Goal: Find specific page/section: Find specific page/section

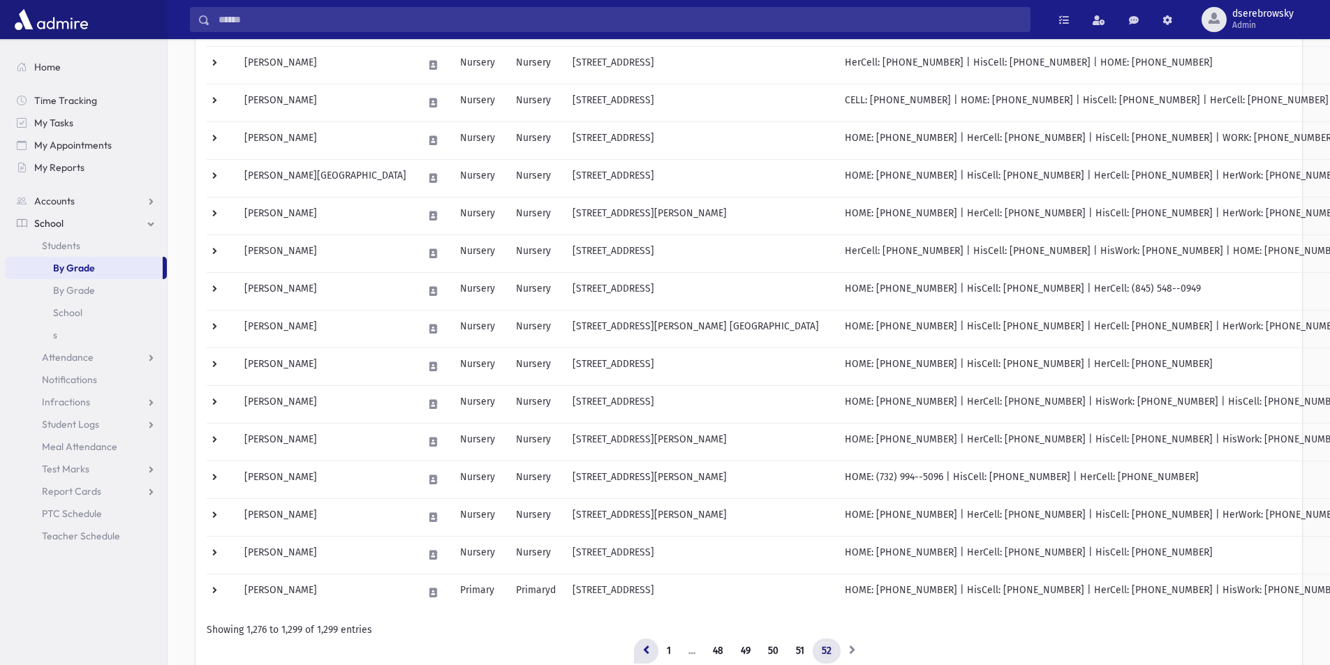
scroll to position [585, 0]
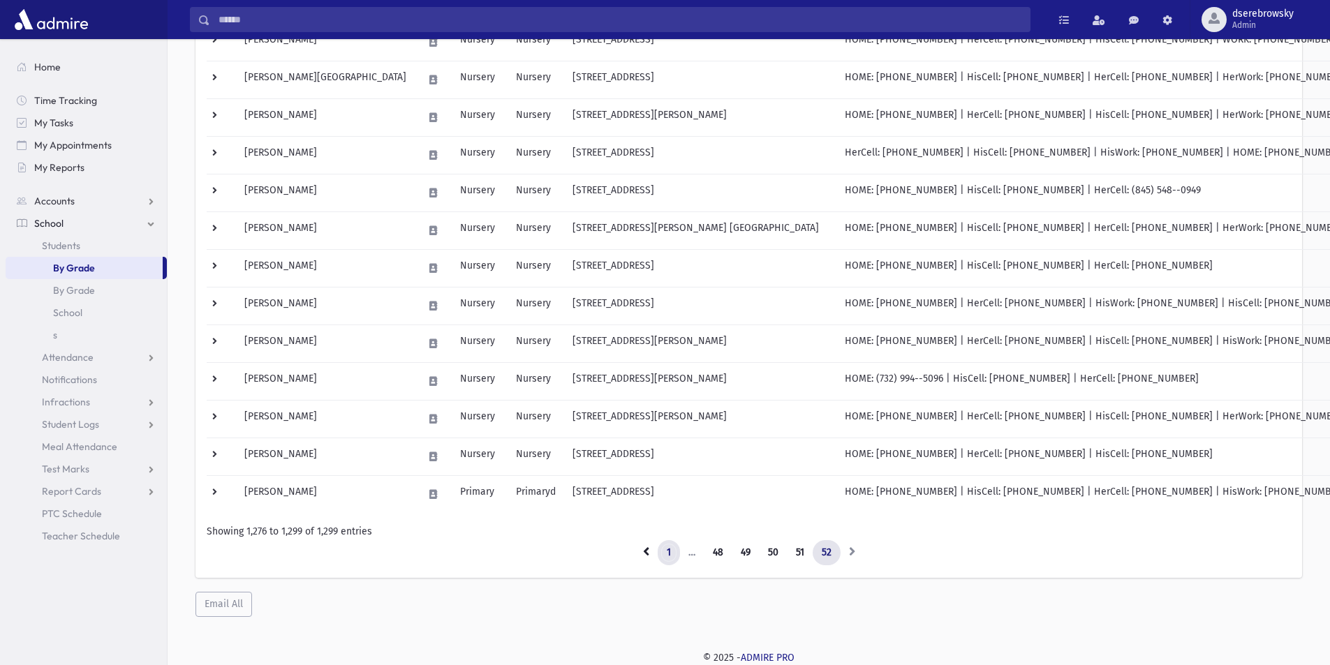
click at [668, 551] on link "1" at bounding box center [669, 552] width 22 height 25
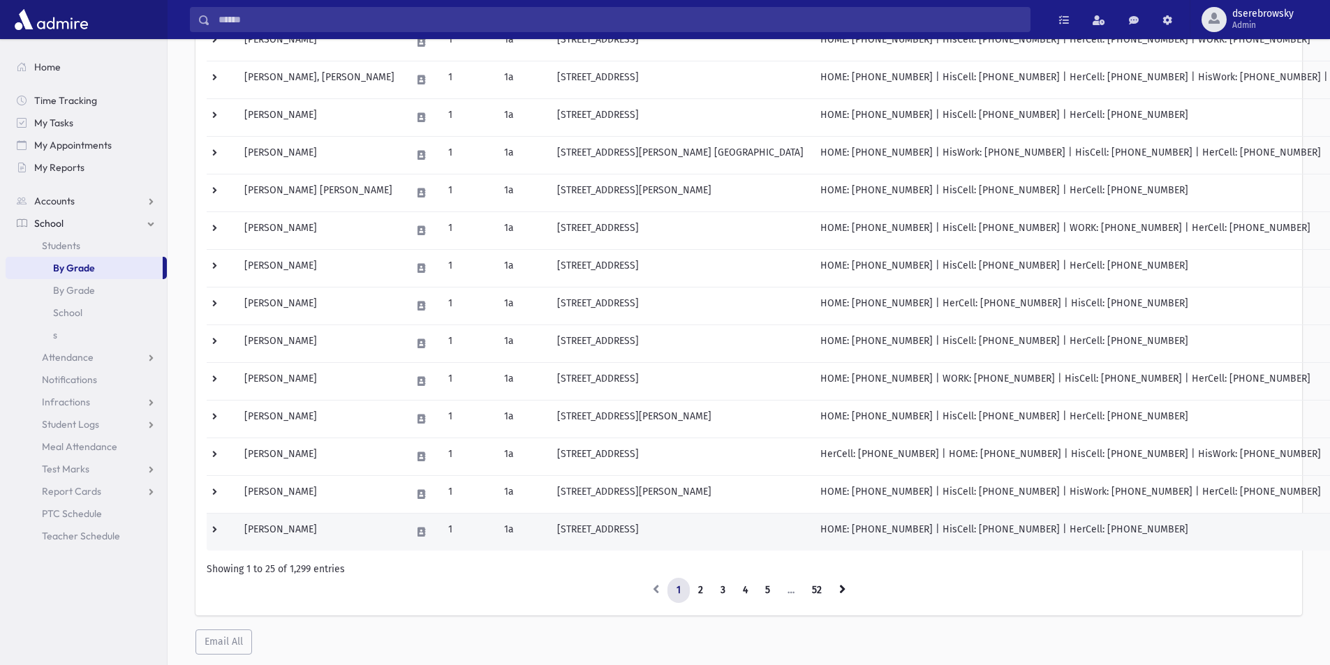
click at [688, 549] on td "14 Peach Tree Court Lakewood, NJ 08701" at bounding box center [680, 533] width 263 height 38
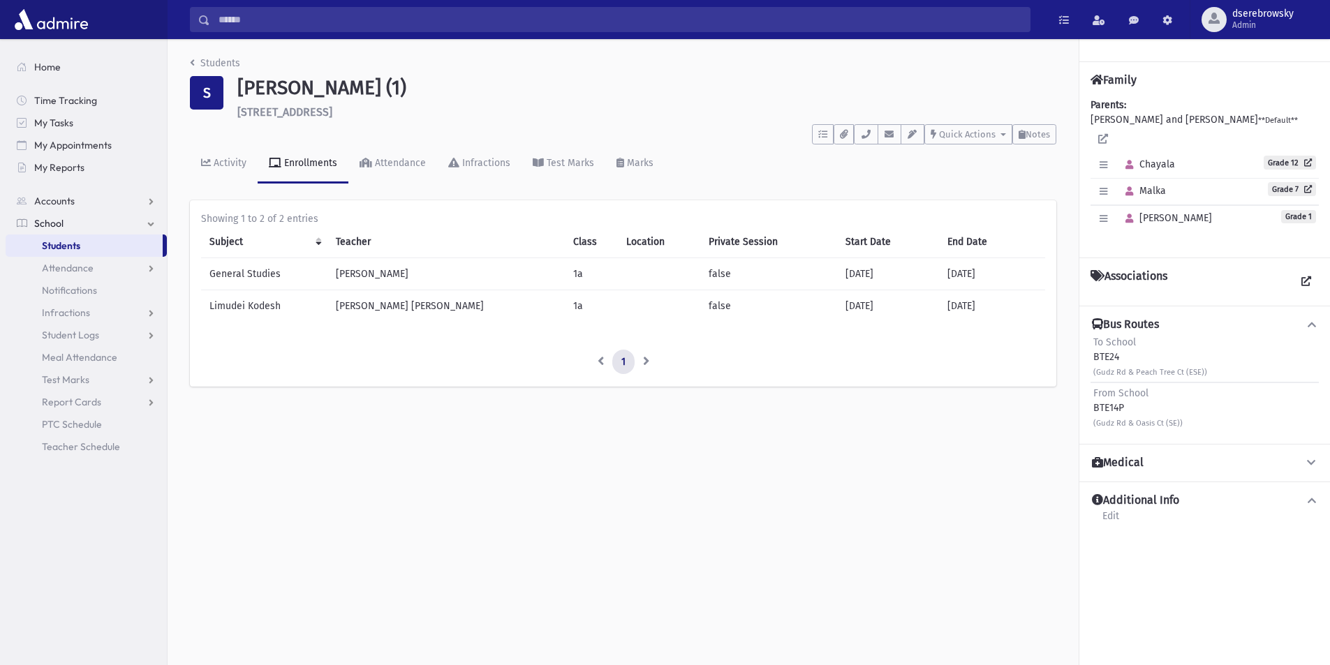
click at [126, 249] on link "Students" at bounding box center [84, 246] width 157 height 22
